Goal: Subscribe to service/newsletter

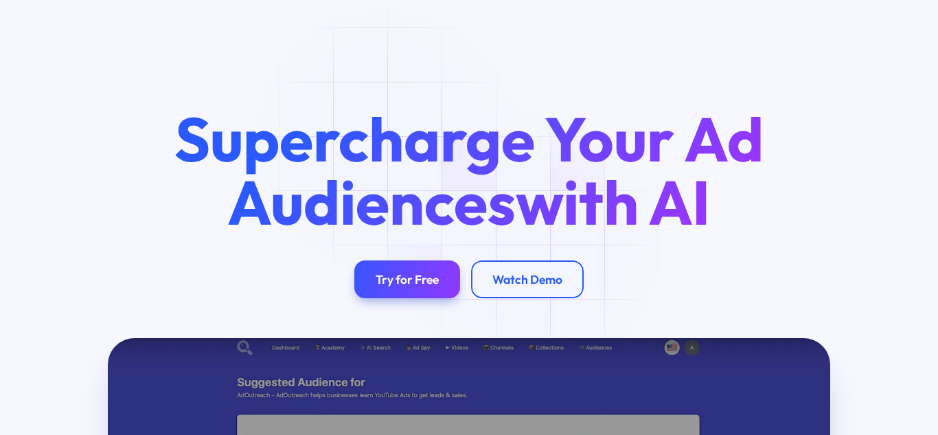
scroll to position [137, 0]
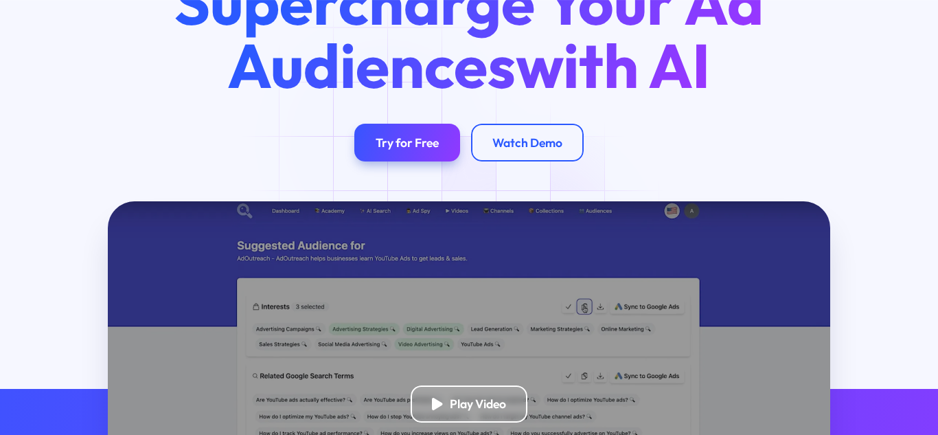
click at [387, 141] on div "Try for Free" at bounding box center [407, 142] width 63 height 15
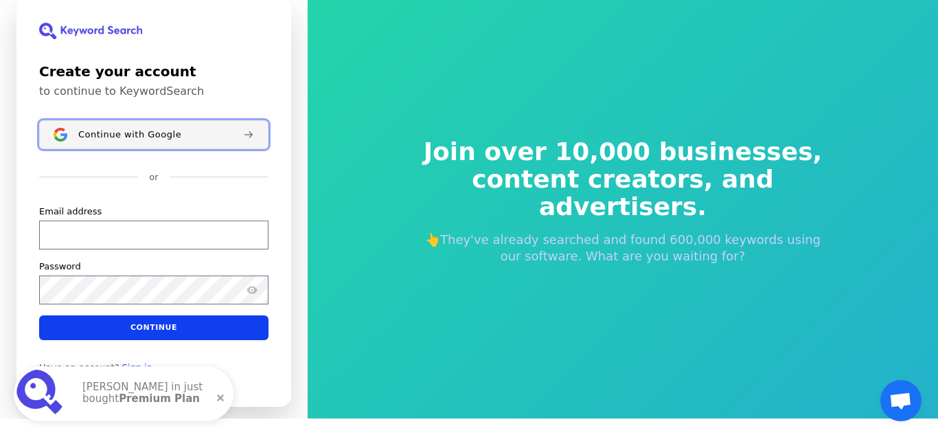
click at [122, 138] on span "Continue with Google" at bounding box center [129, 133] width 103 height 11
